Goal: Information Seeking & Learning: Learn about a topic

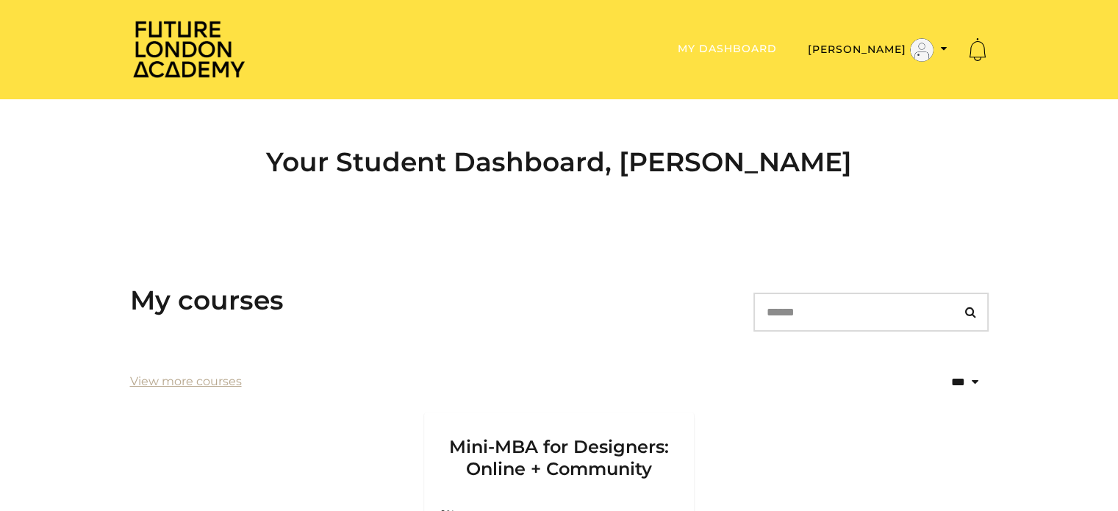
click at [765, 54] on link "My Dashboard" at bounding box center [727, 48] width 99 height 13
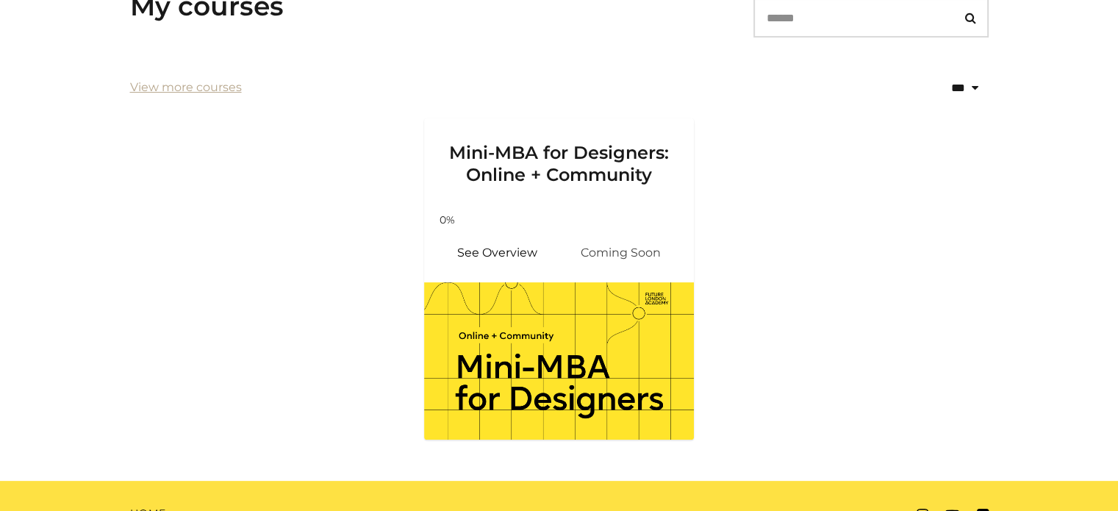
scroll to position [296, 0]
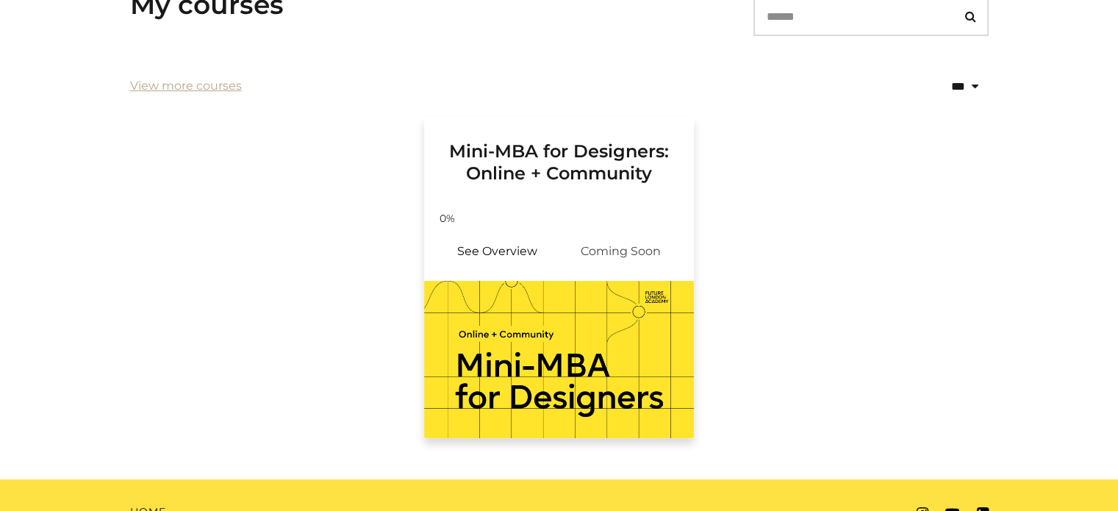
click at [591, 248] on span "Coming Soon" at bounding box center [621, 251] width 124 height 35
click at [476, 252] on link "See Overview" at bounding box center [498, 251] width 124 height 35
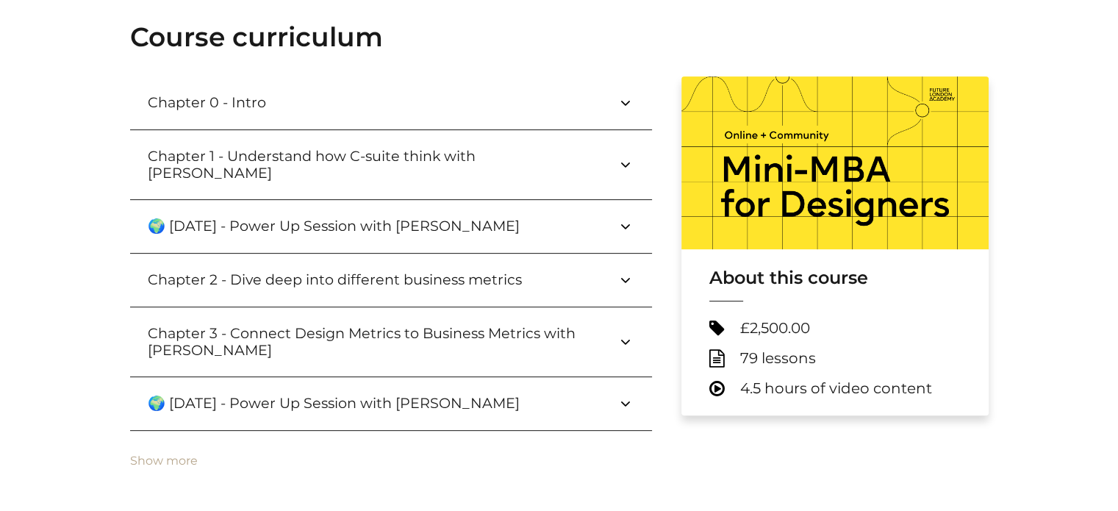
scroll to position [497, 0]
click at [465, 200] on button "🌍 [DATE] - Power Up Session with [PERSON_NAME]" at bounding box center [391, 226] width 522 height 53
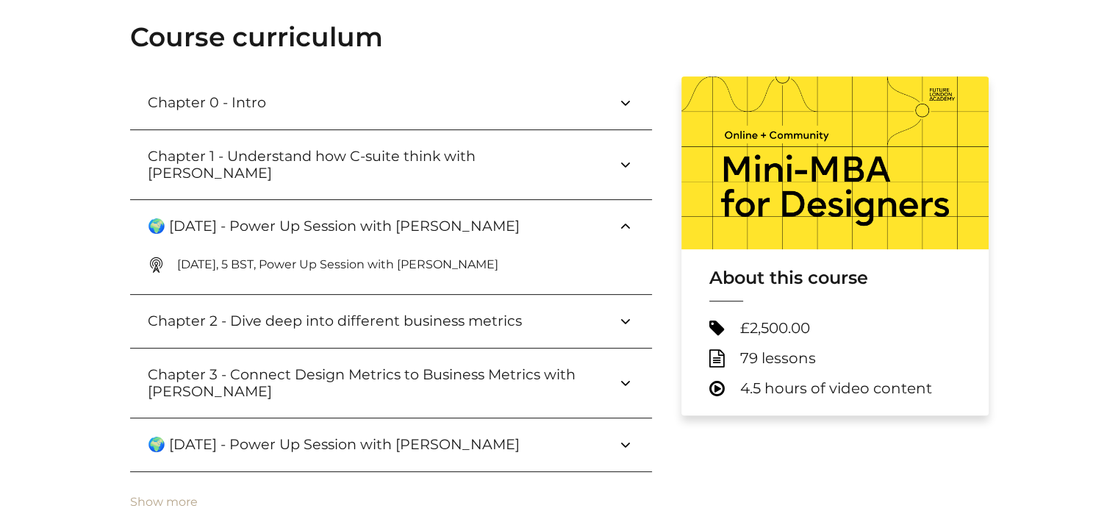
click at [256, 436] on h3 "🌍 [DATE] - Power Up Session with [PERSON_NAME]" at bounding box center [346, 444] width 396 height 17
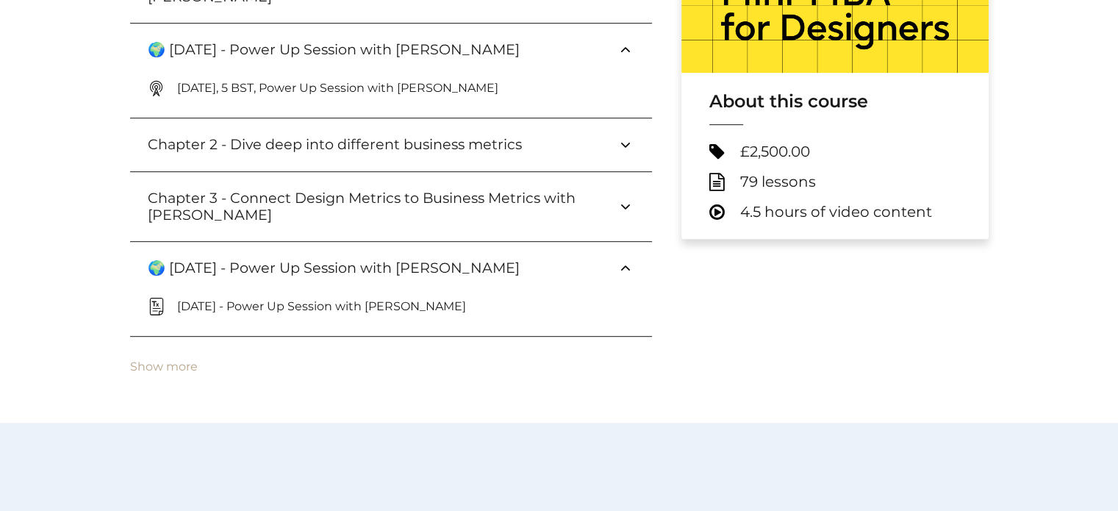
scroll to position [687, 0]
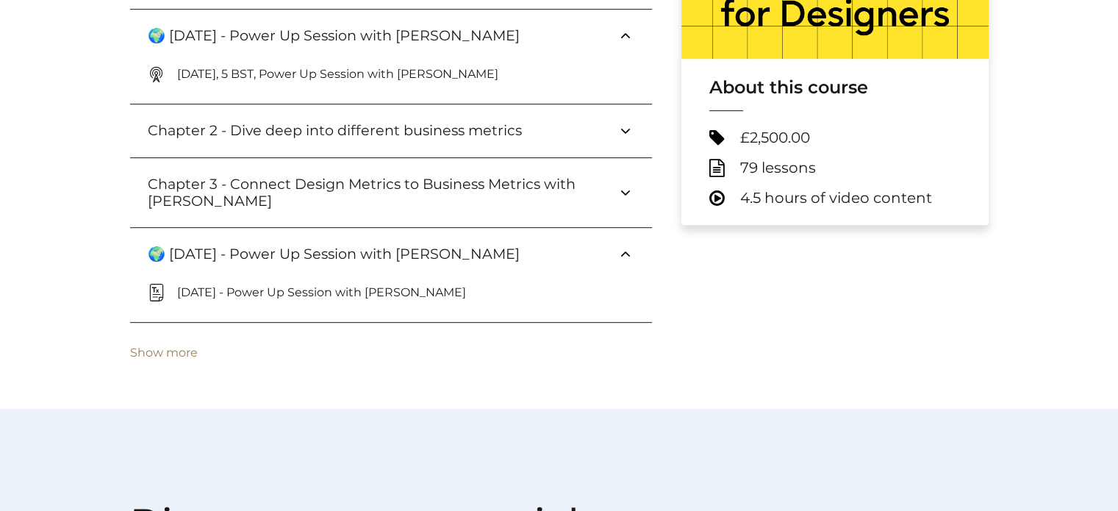
click at [156, 346] on button "Show more" at bounding box center [164, 352] width 68 height 13
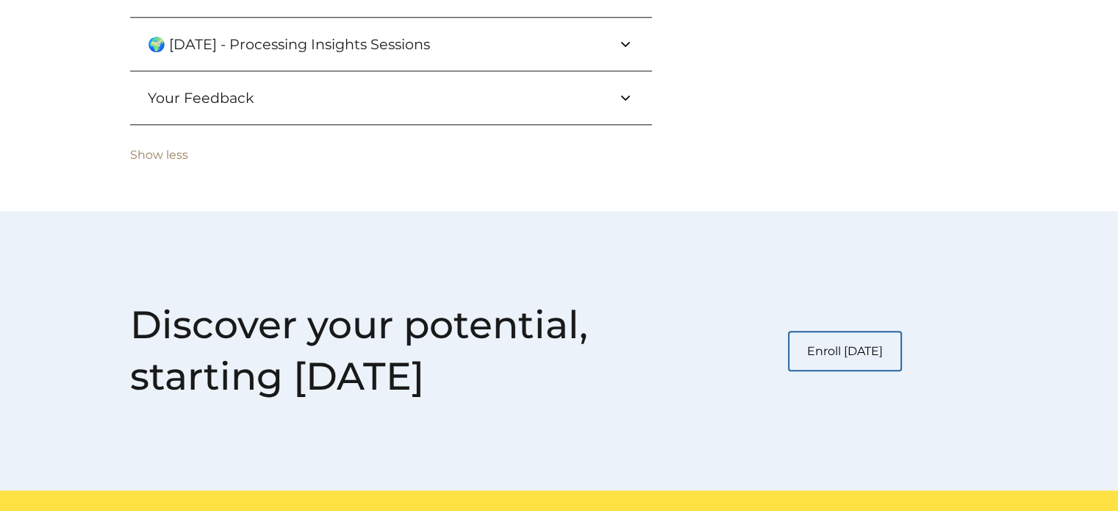
scroll to position [1420, 0]
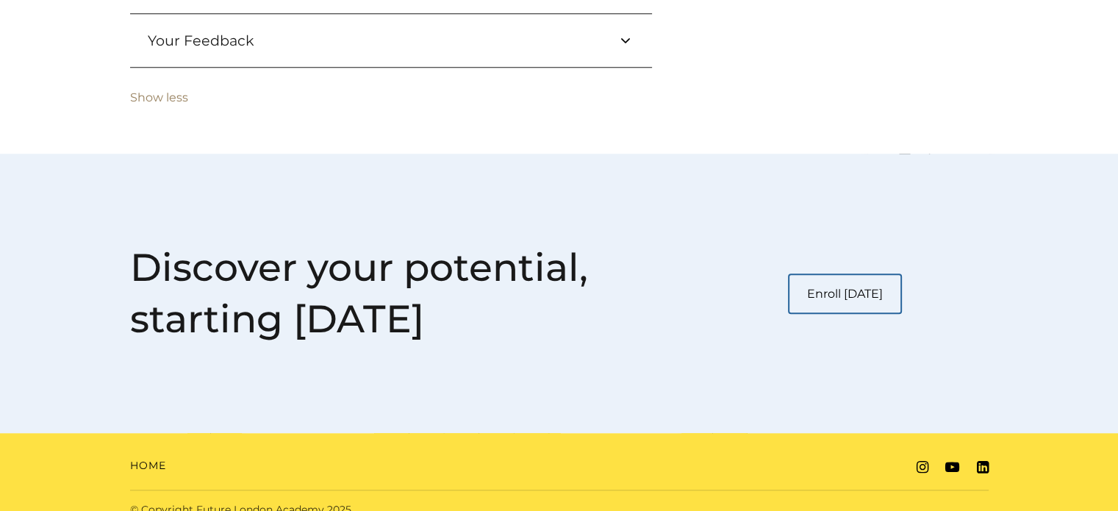
click at [159, 91] on button "Show less" at bounding box center [159, 97] width 58 height 13
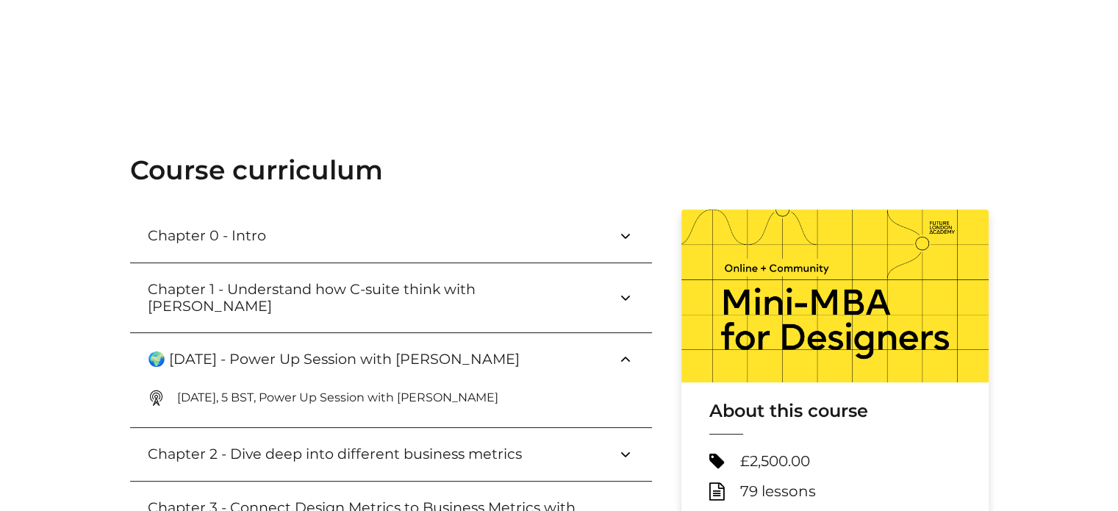
scroll to position [363, 0]
click at [136, 337] on button "🌍 [DATE] - Power Up Session with [PERSON_NAME]" at bounding box center [391, 360] width 522 height 53
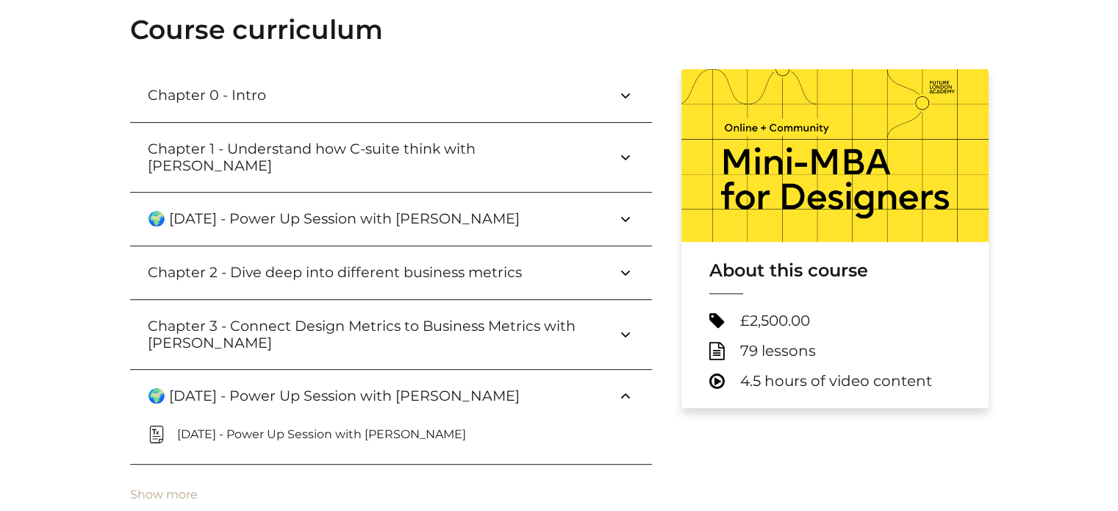
scroll to position [485, 0]
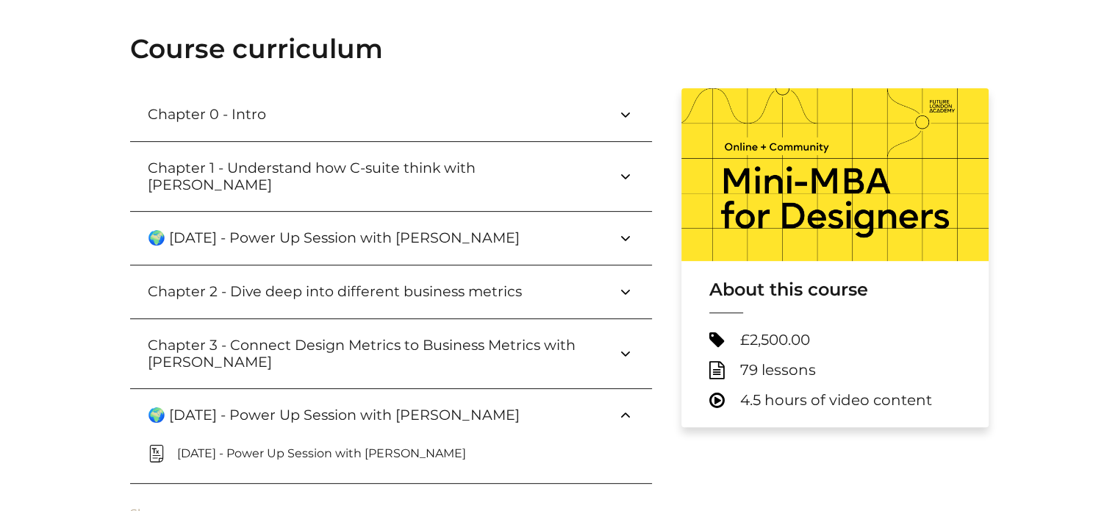
click at [243, 111] on h3 "Chapter 0 - Intro" at bounding box center [219, 114] width 142 height 17
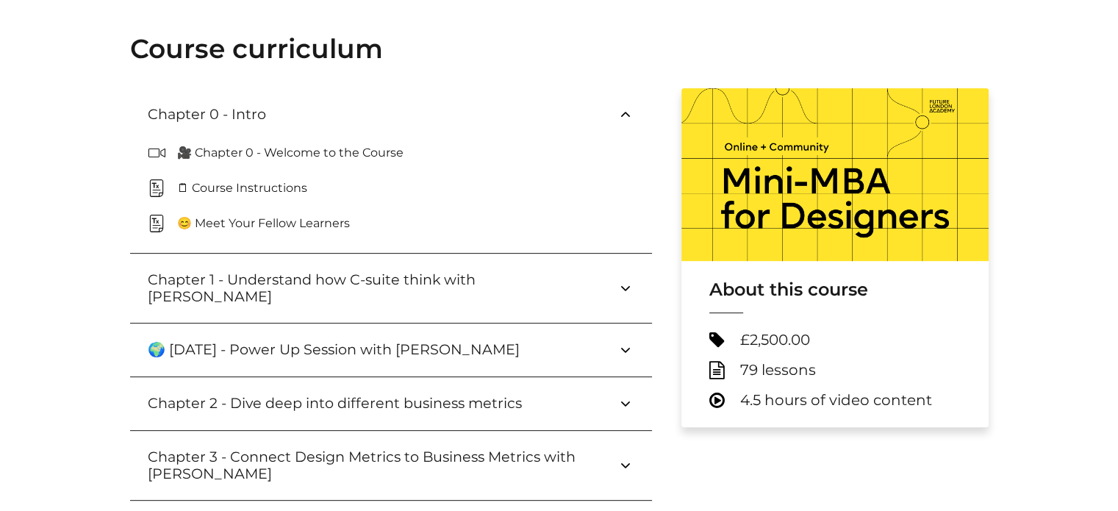
click at [256, 191] on p "🗒 Course Instructions" at bounding box center [248, 188] width 142 height 18
click at [238, 145] on p "🎥 Chapter 0 - Welcome to the Course" at bounding box center [296, 153] width 238 height 18
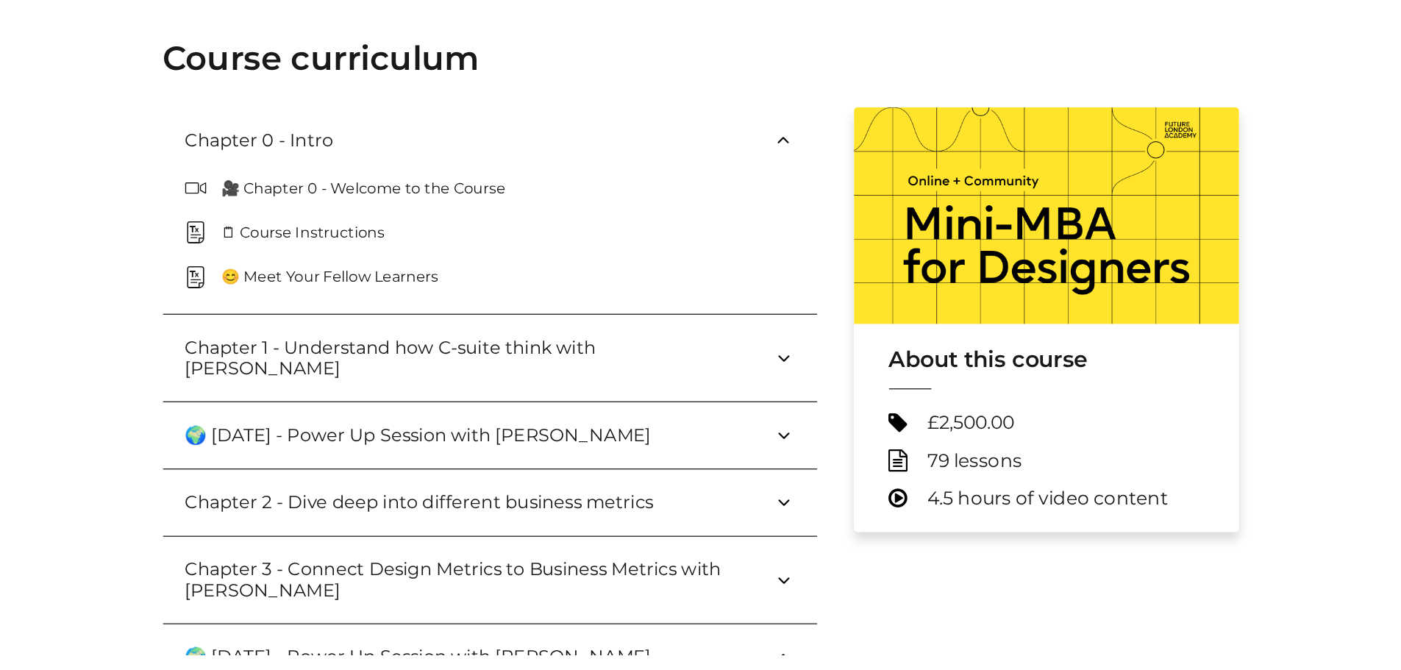
scroll to position [500, 0]
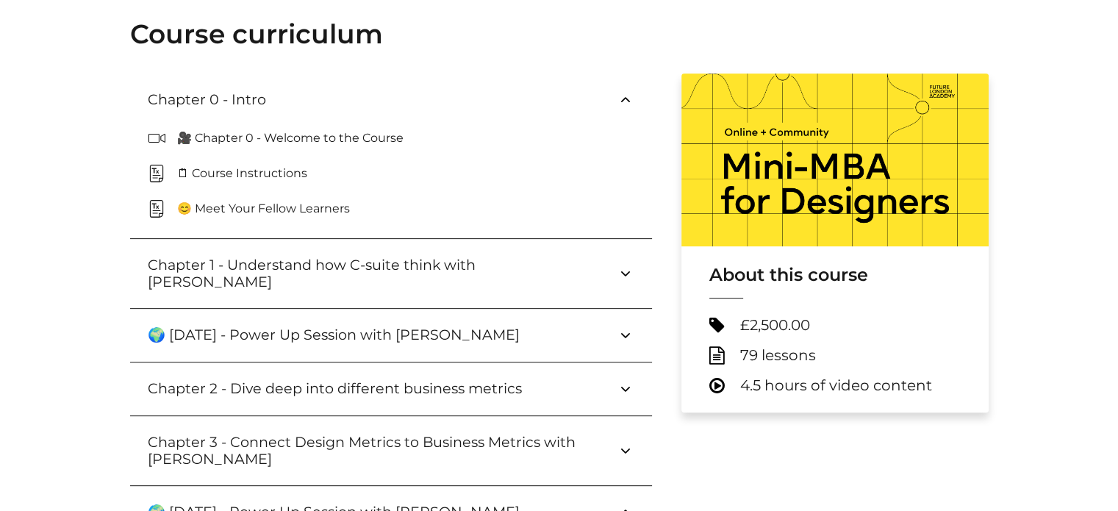
click at [307, 326] on h3 "🌍 [DATE] - Power Up Session with [PERSON_NAME]" at bounding box center [346, 334] width 396 height 17
